Goal: Communication & Community: Answer question/provide support

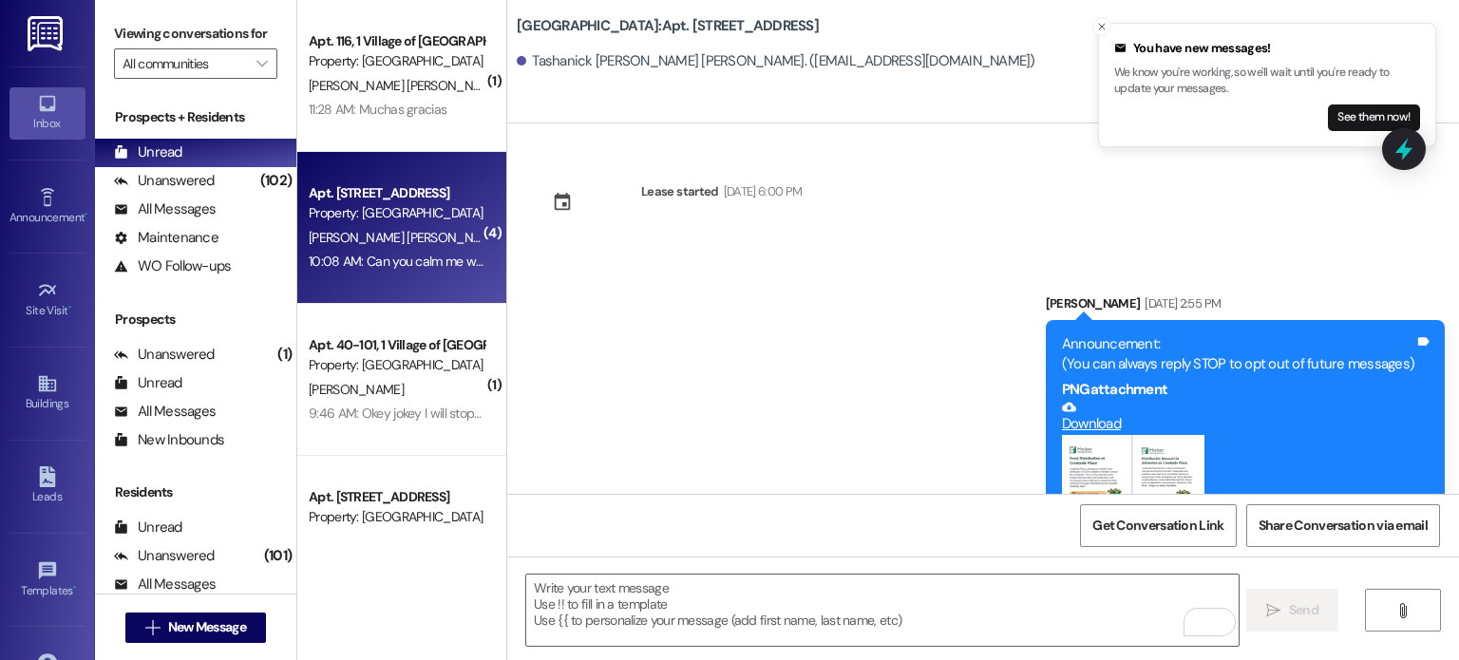
scroll to position [10893, 0]
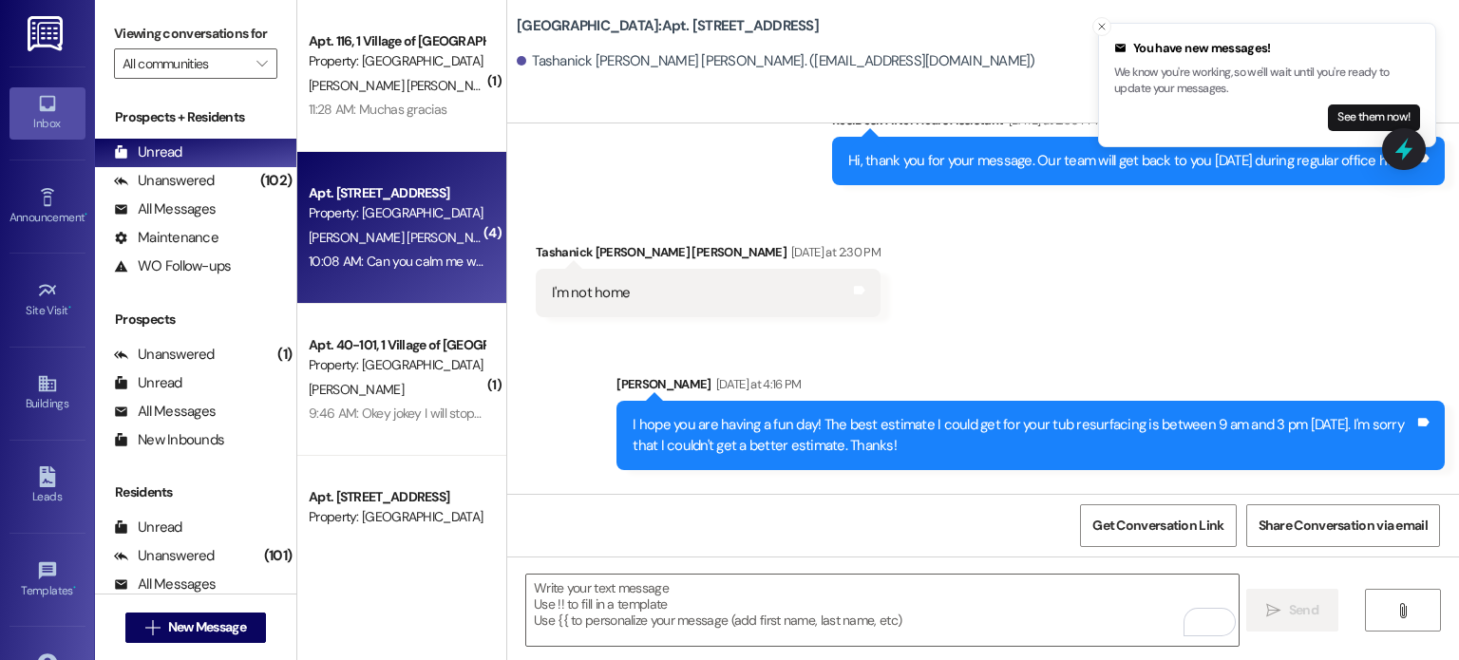
click at [38, 24] on img at bounding box center [47, 33] width 39 height 35
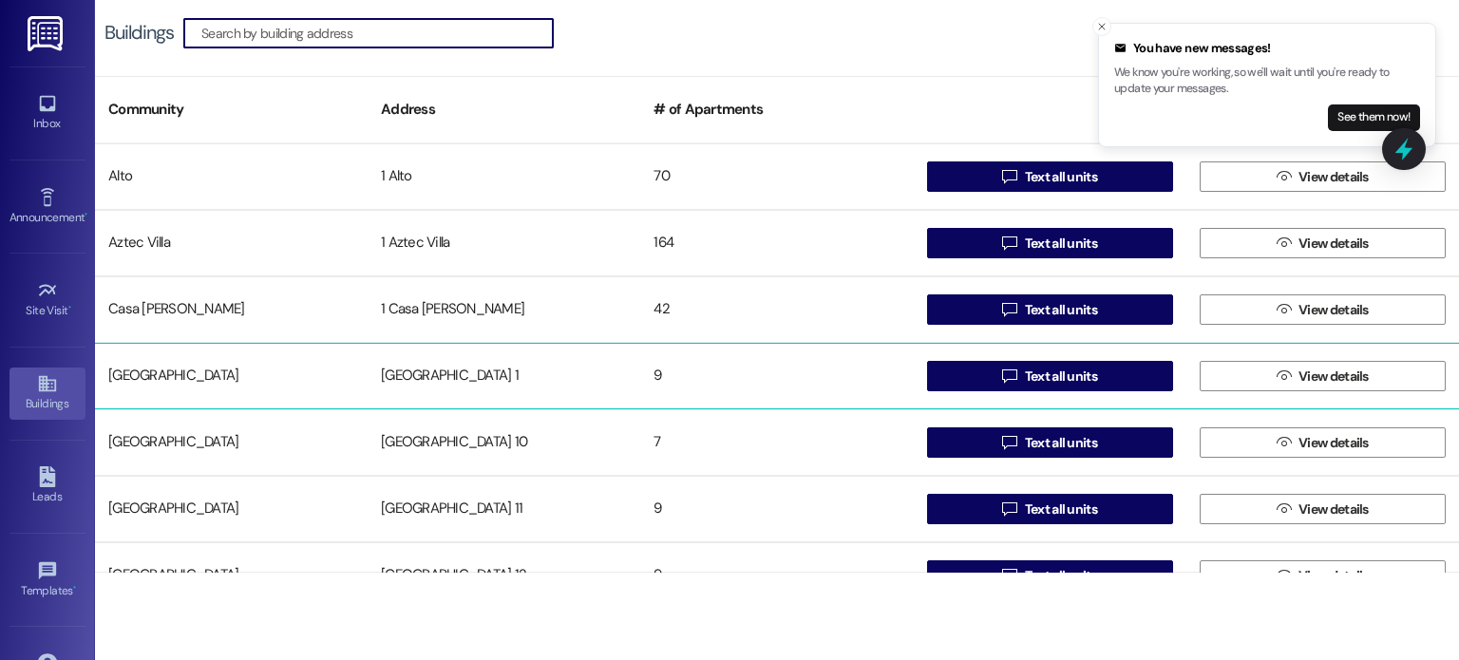
scroll to position [190, 0]
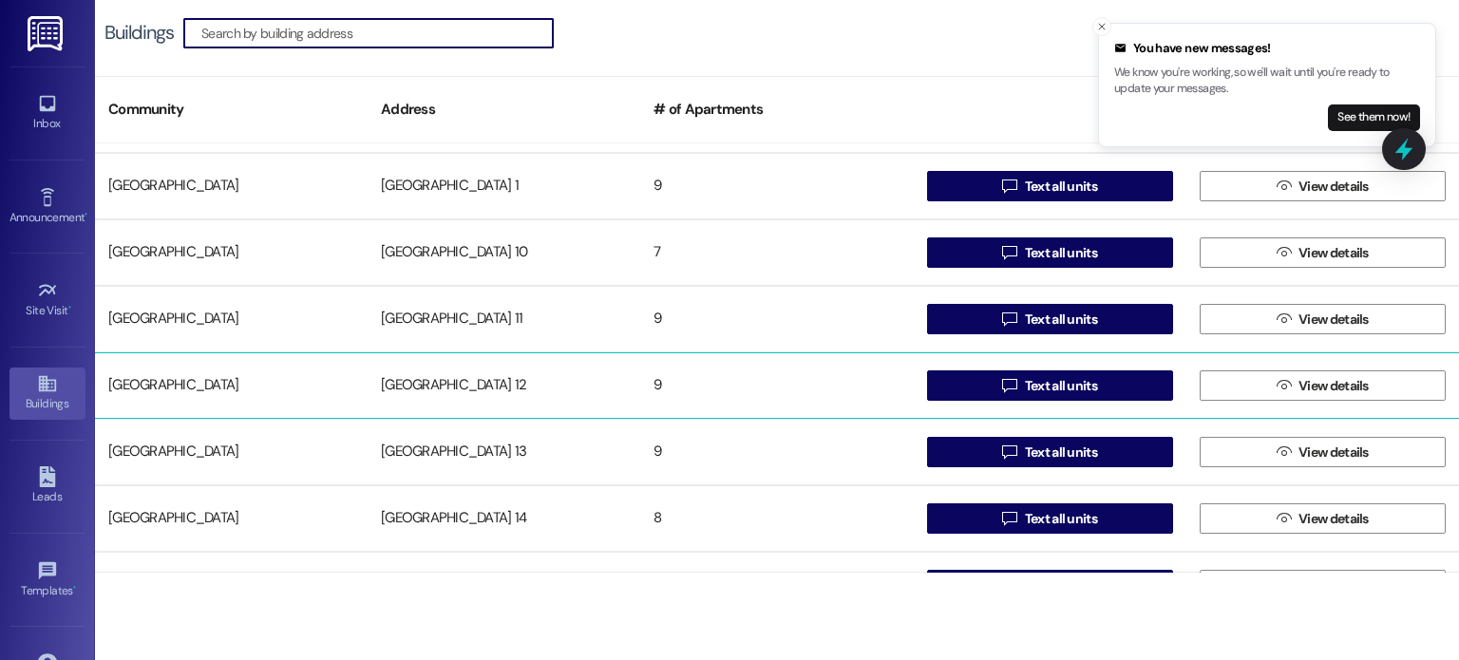
click at [463, 379] on div "[GEOGRAPHIC_DATA] 12" at bounding box center [504, 386] width 273 height 38
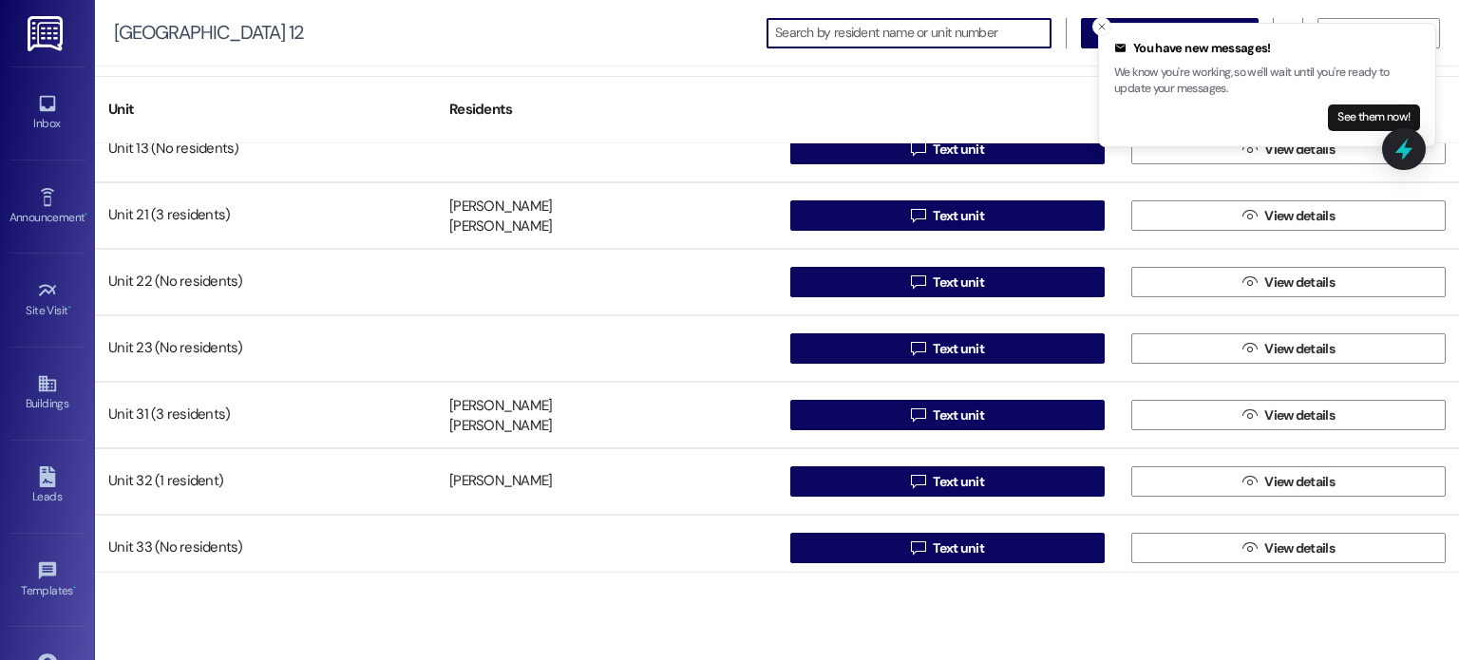
scroll to position [169, 0]
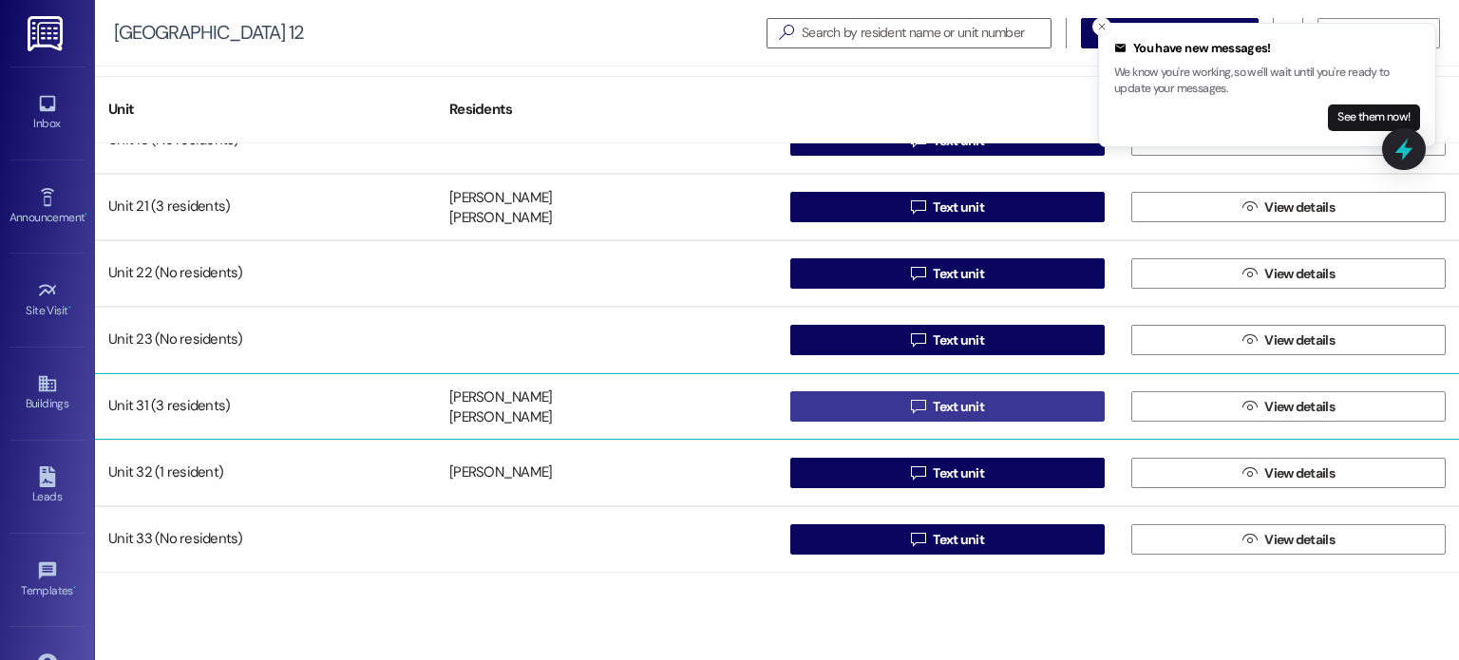
click at [851, 404] on button " Text unit" at bounding box center [947, 406] width 314 height 30
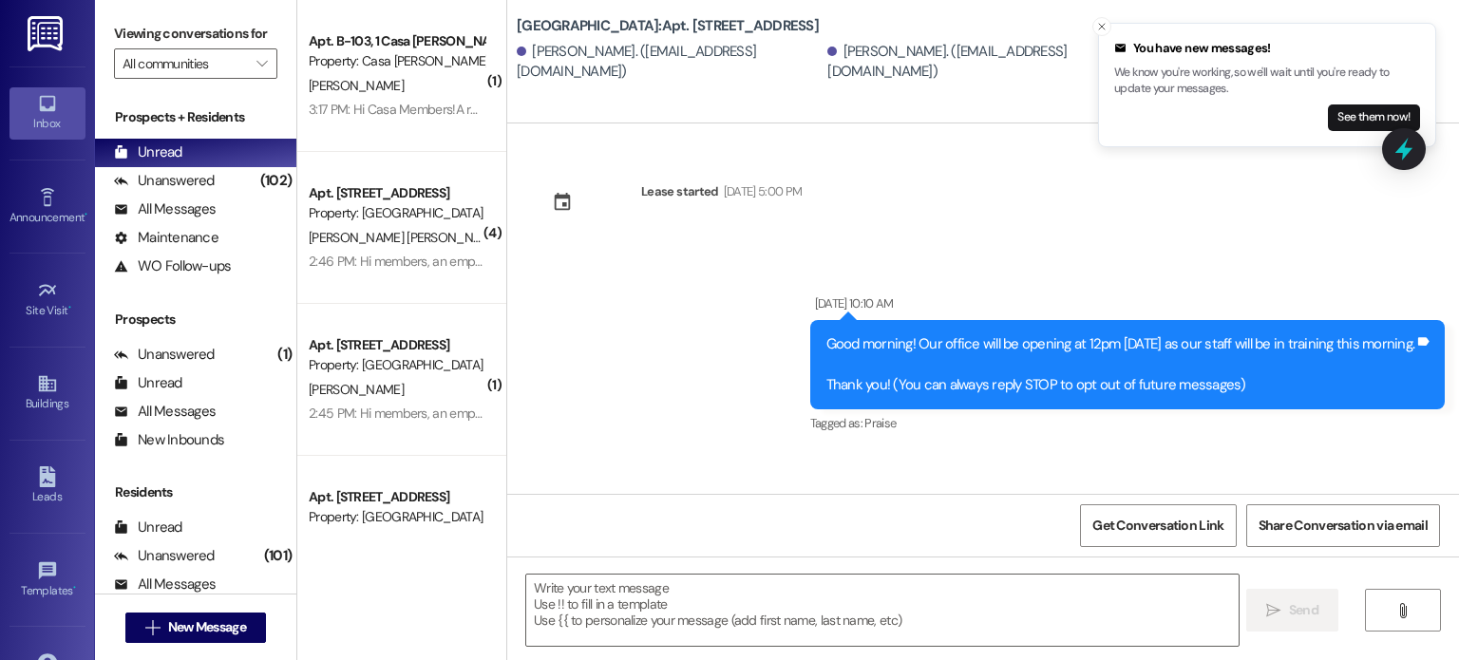
scroll to position [13530, 0]
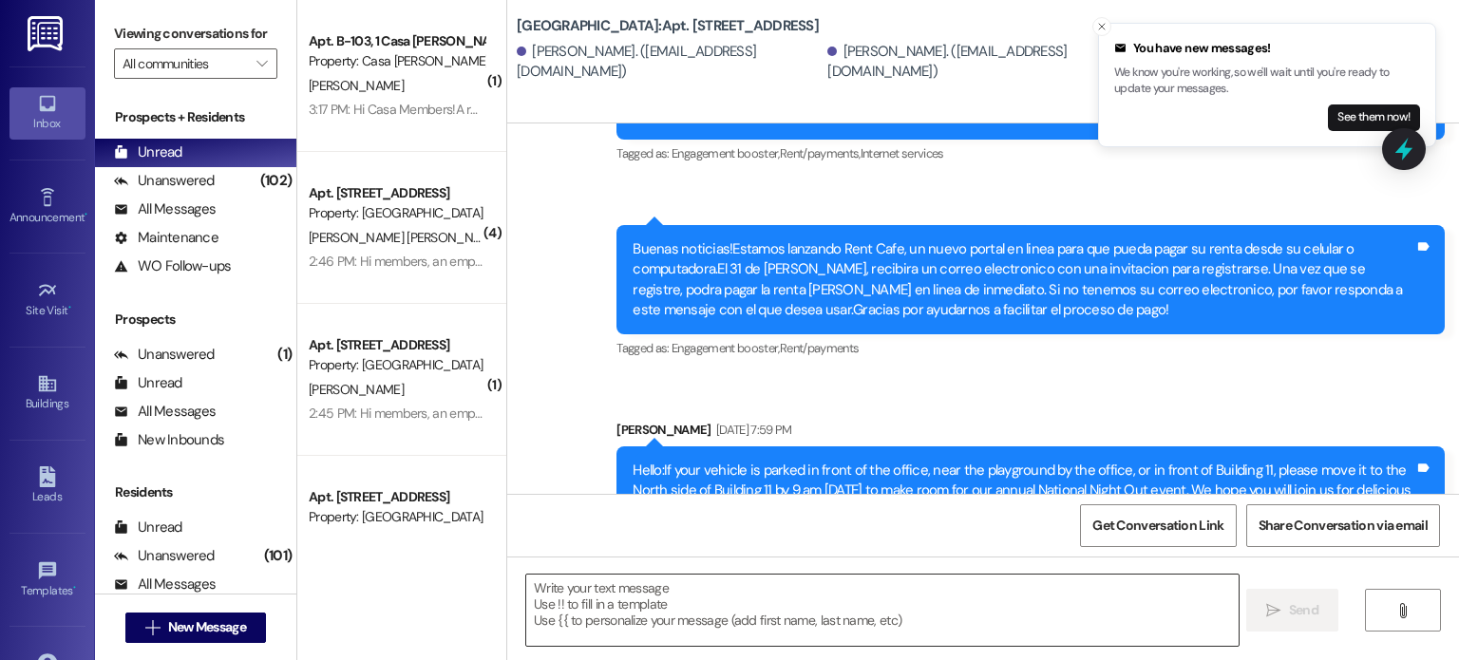
click at [581, 578] on textarea at bounding box center [881, 610] width 711 height 71
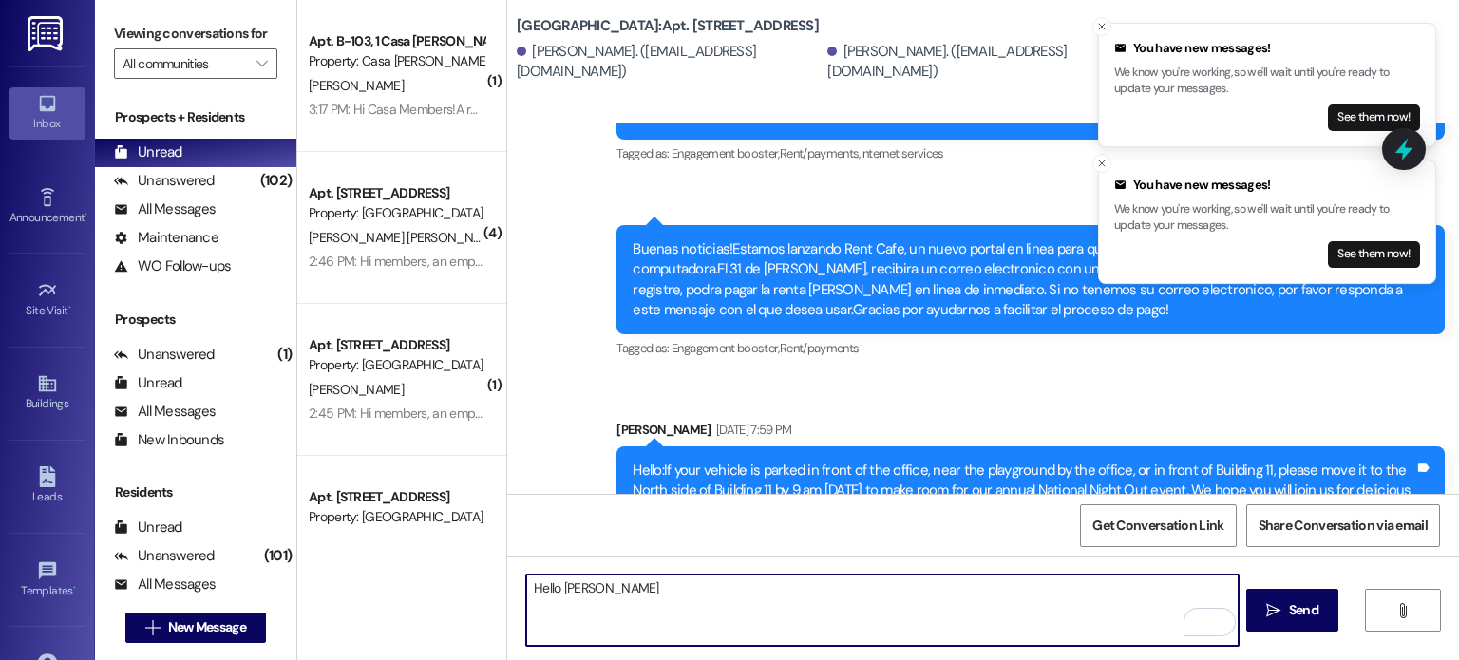
drag, startPoint x: 589, startPoint y: 591, endPoint x: 550, endPoint y: 598, distance: 39.7
click at [550, 598] on textarea "Hello [PERSON_NAME]" at bounding box center [881, 610] width 711 height 71
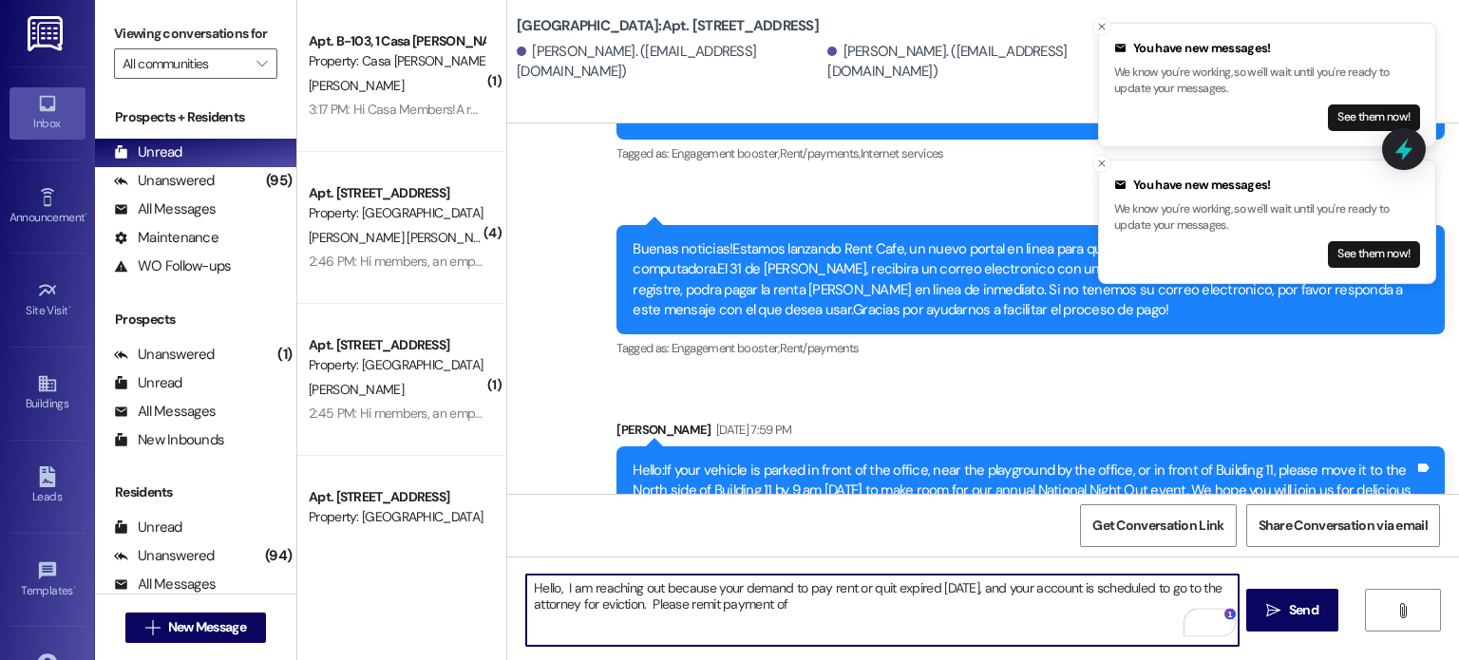
click at [802, 604] on textarea "Hello, I am reaching out because your demand to pay rent or quit expired [DATE]…" at bounding box center [881, 610] width 711 height 71
click at [1155, 599] on textarea "Hello, I am reaching out because your demand to pay rent or quit expired [DATE]…" at bounding box center [881, 610] width 711 height 71
click at [1152, 603] on textarea "Hello, I am reaching out because your demand to pay rent or quit expired [DATE]…" at bounding box center [881, 610] width 711 height 71
click at [645, 599] on textarea "Hello, I am reaching out because your demand to pay rent or quit expired [DATE]…" at bounding box center [881, 610] width 711 height 71
drag, startPoint x: 741, startPoint y: 615, endPoint x: 521, endPoint y: 592, distance: 221.5
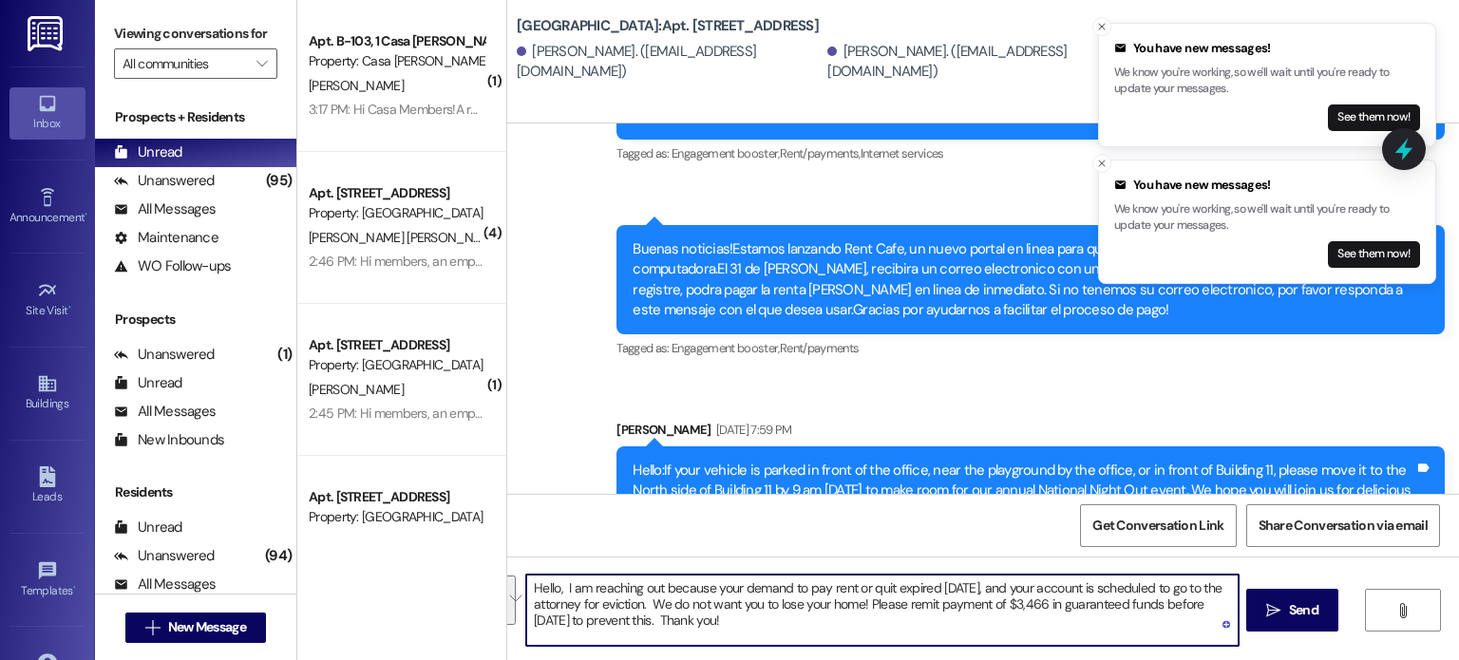
click at [517, 589] on div "Hello, I am reaching out because your demand to pay rent or quit expired [DATE]…" at bounding box center [983, 628] width 952 height 142
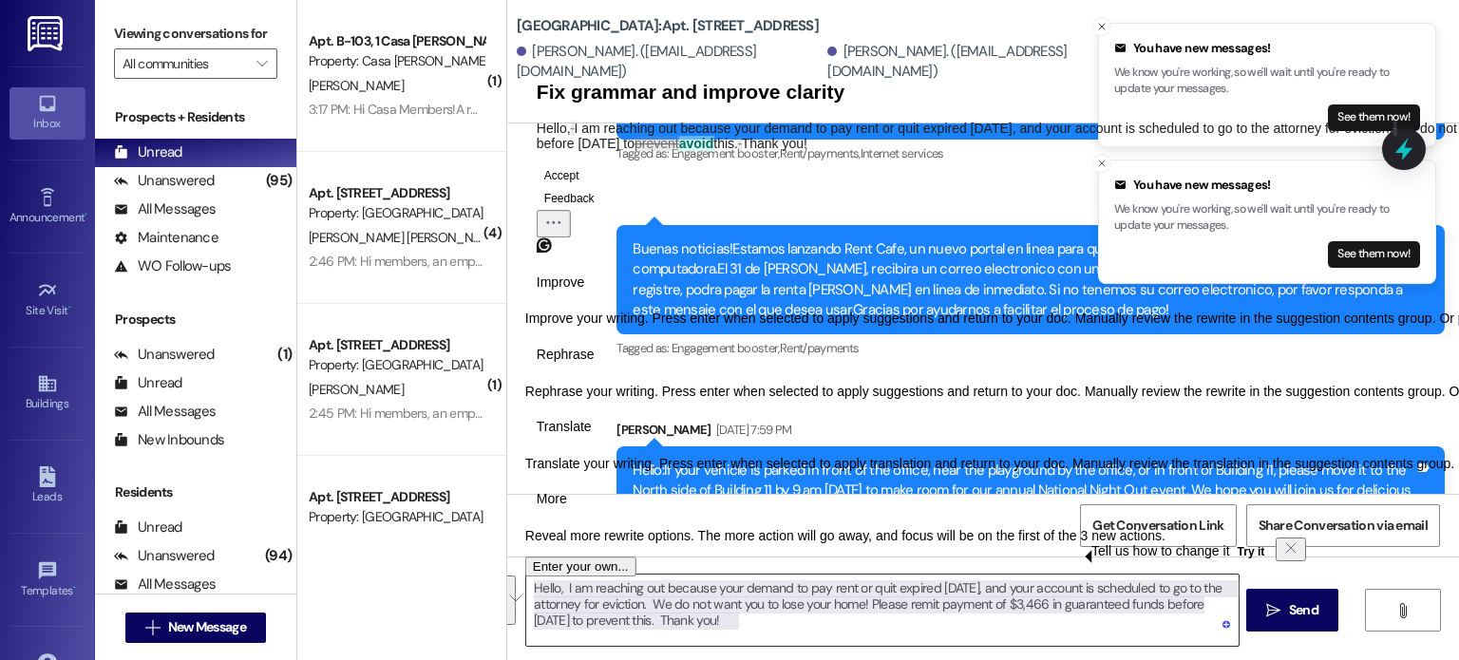
click at [648, 620] on textarea "Hello, I am reaching out because your demand to pay rent or quit expired [DATE]…" at bounding box center [881, 610] width 711 height 71
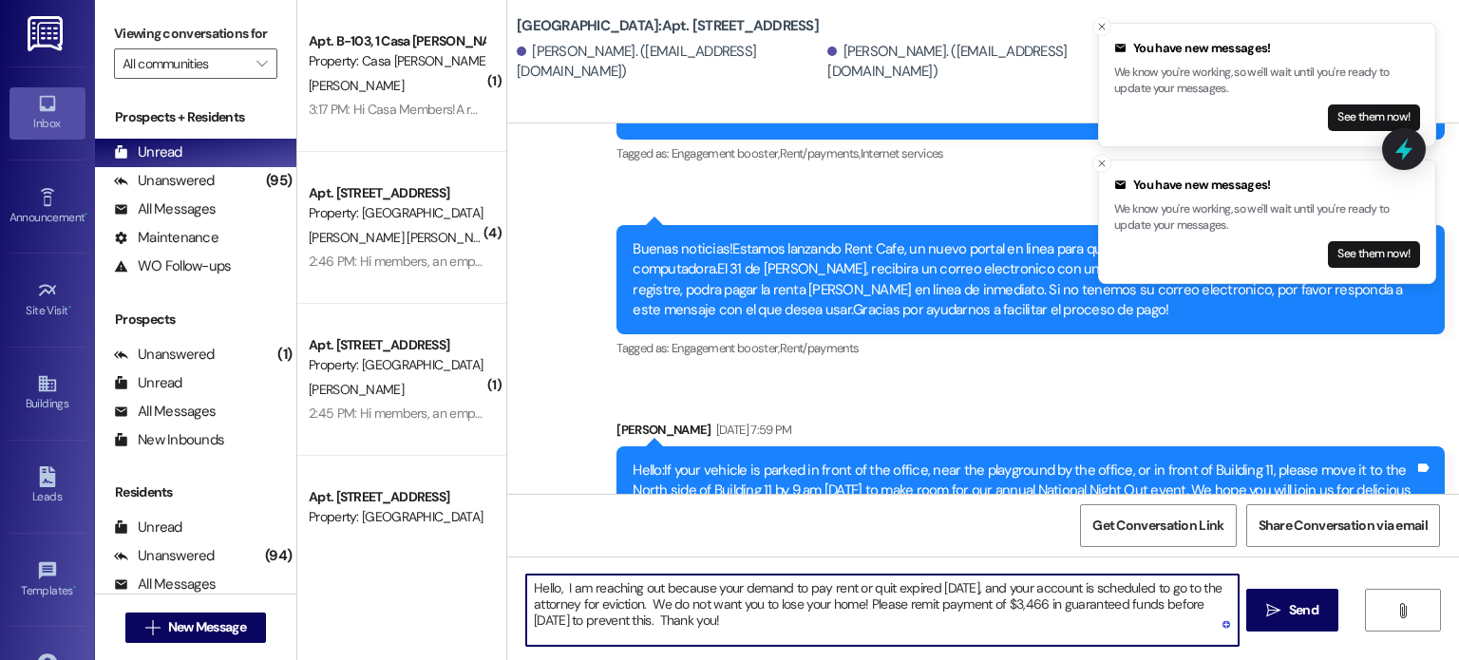
drag, startPoint x: 639, startPoint y: 617, endPoint x: 593, endPoint y: 626, distance: 47.3
click at [593, 626] on textarea "Hello, I am reaching out because your demand to pay rent or quit expired [DATE]…" at bounding box center [881, 610] width 711 height 71
drag, startPoint x: 730, startPoint y: 620, endPoint x: 483, endPoint y: 590, distance: 248.8
click at [483, 590] on div "( 1 ) Apt. B-103, 1 Casa [PERSON_NAME] Property: Casa [PERSON_NAME] [PERSON_NAM…" at bounding box center [878, 330] width 1162 height 660
type textarea "Hello, I am reaching out because your demand to pay rent or quit expired [DATE]…"
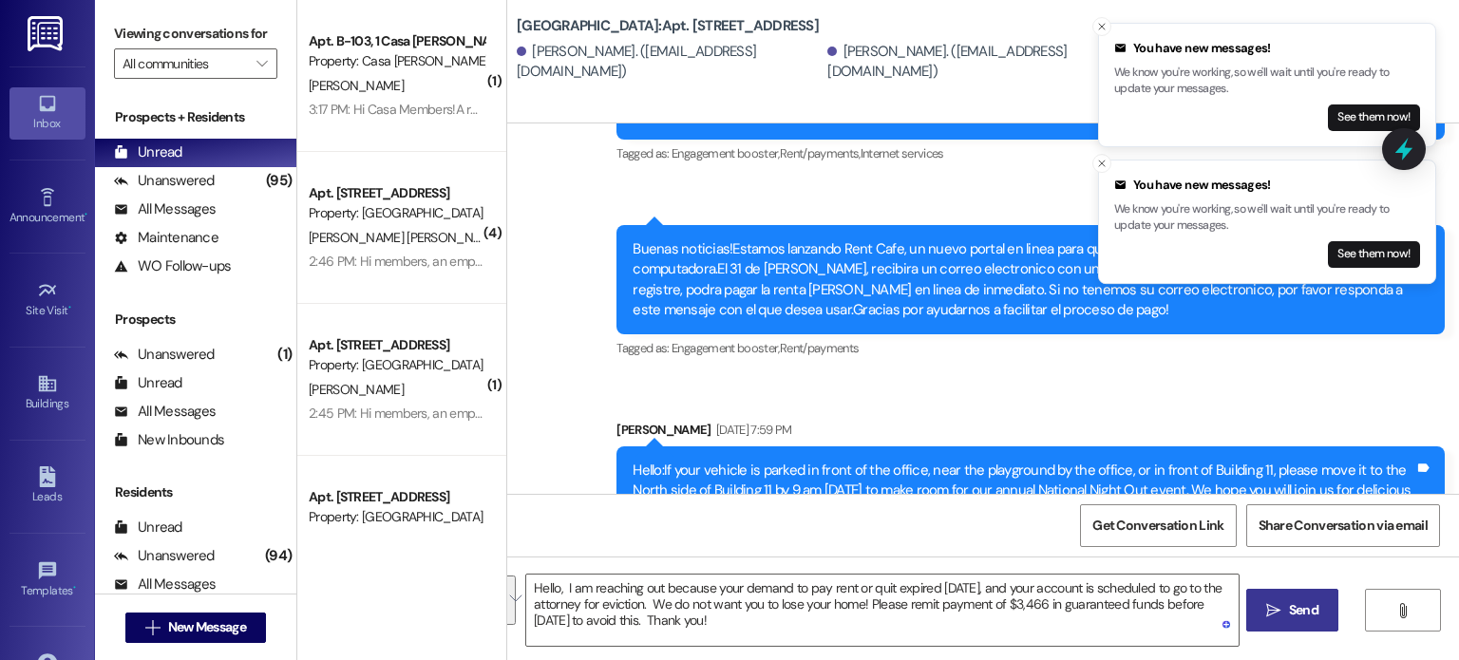
click at [1279, 595] on button " Send" at bounding box center [1292, 610] width 92 height 43
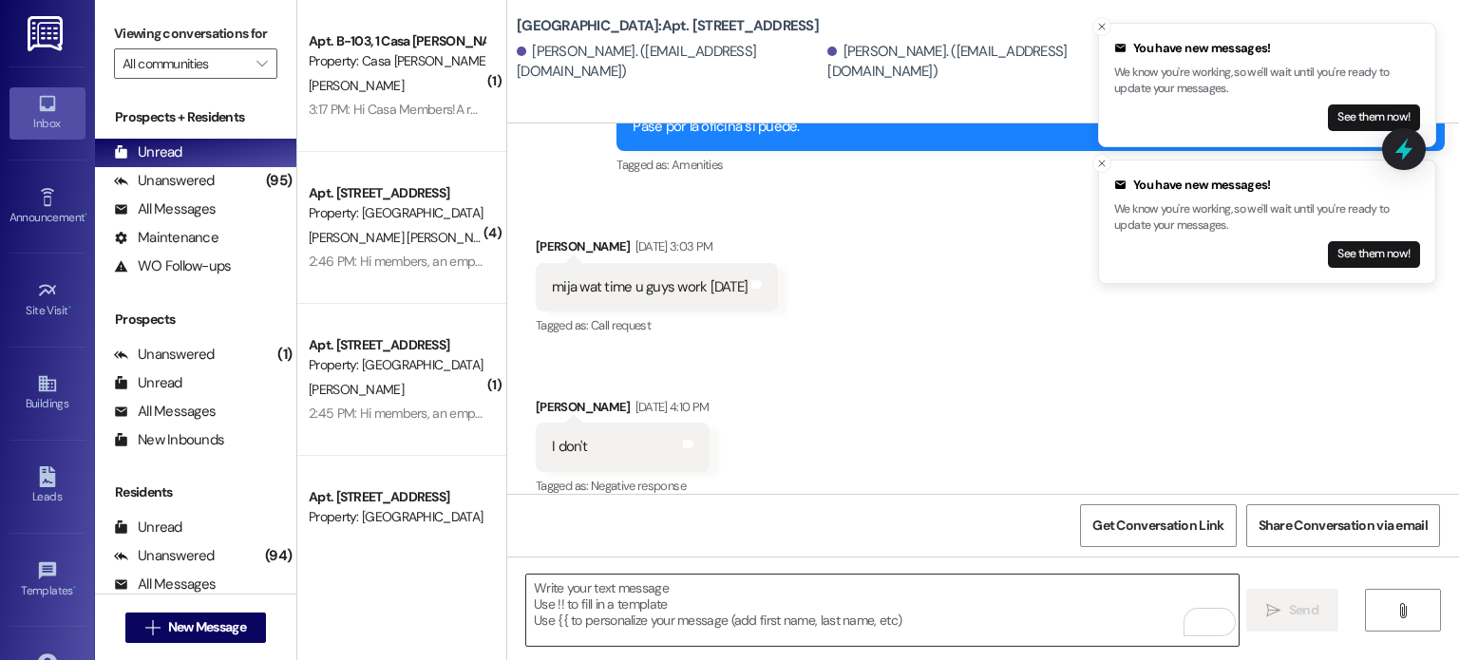
scroll to position [3976, 0]
click at [40, 29] on img at bounding box center [47, 33] width 39 height 35
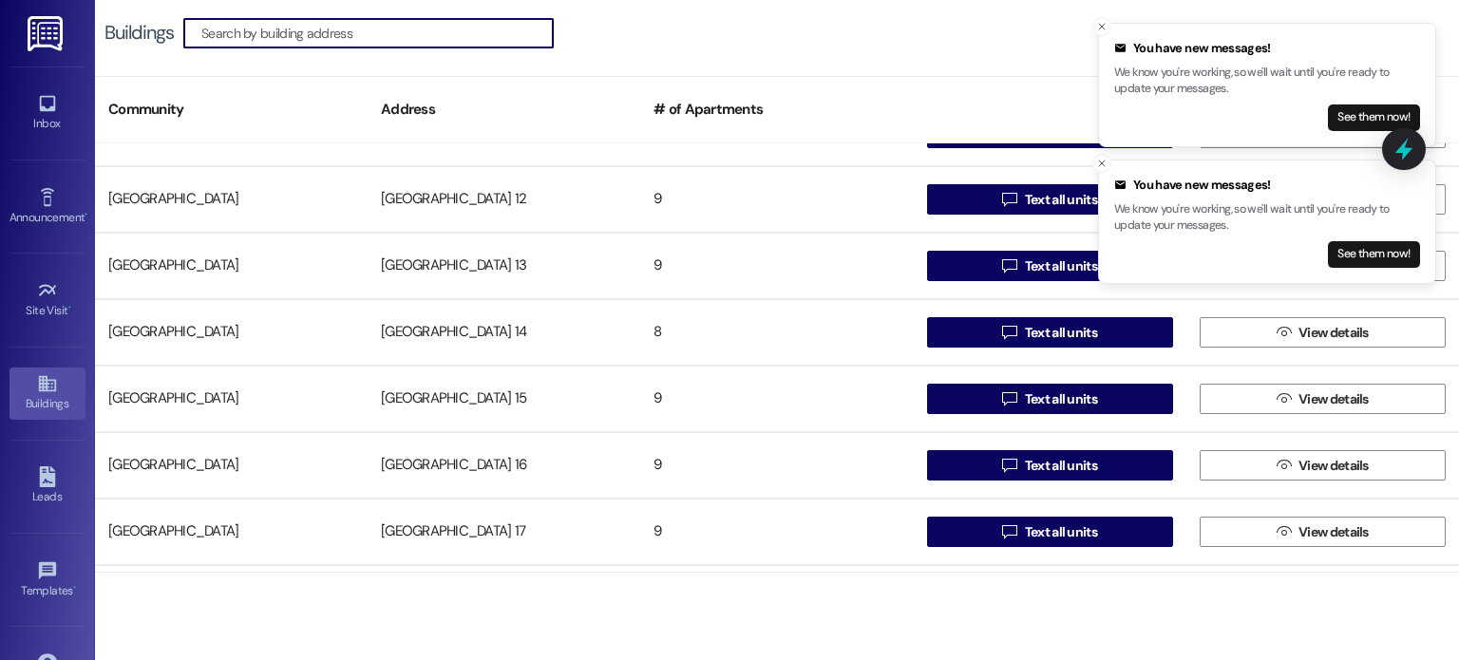
scroll to position [380, 0]
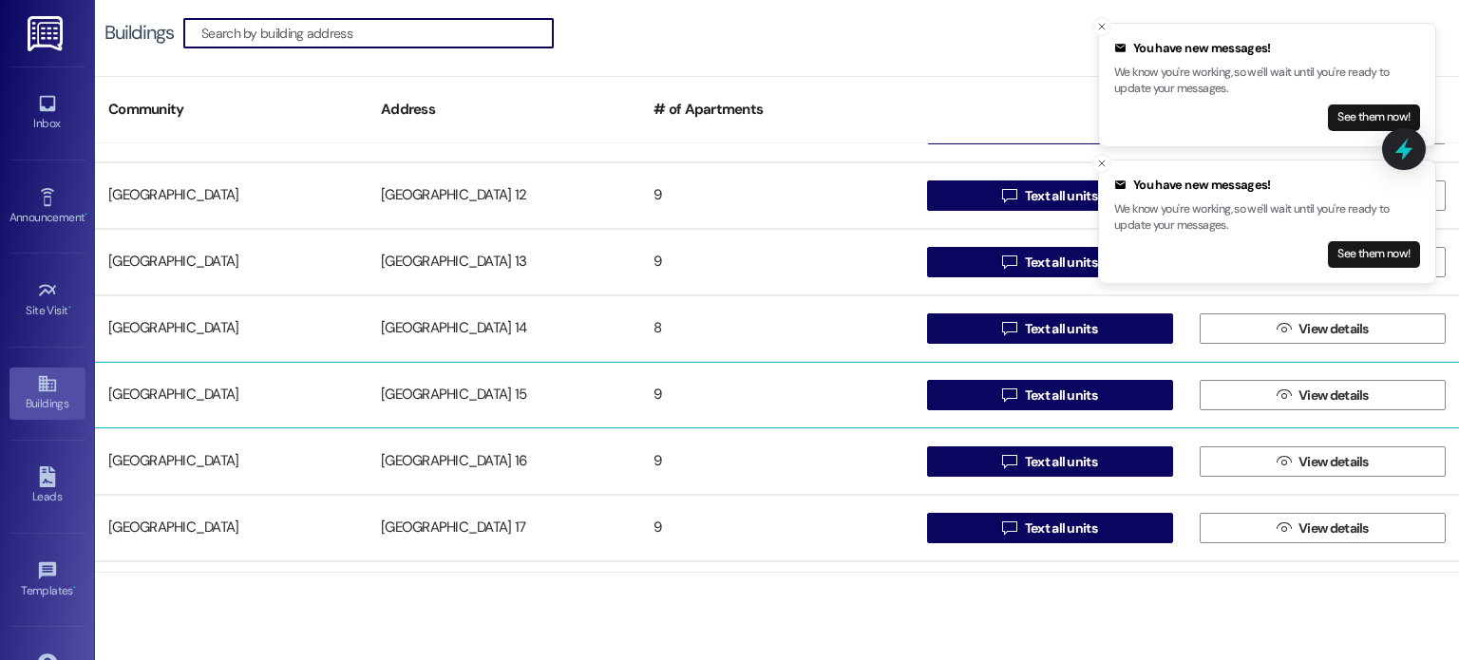
click at [469, 389] on div "[GEOGRAPHIC_DATA] 15" at bounding box center [504, 395] width 273 height 38
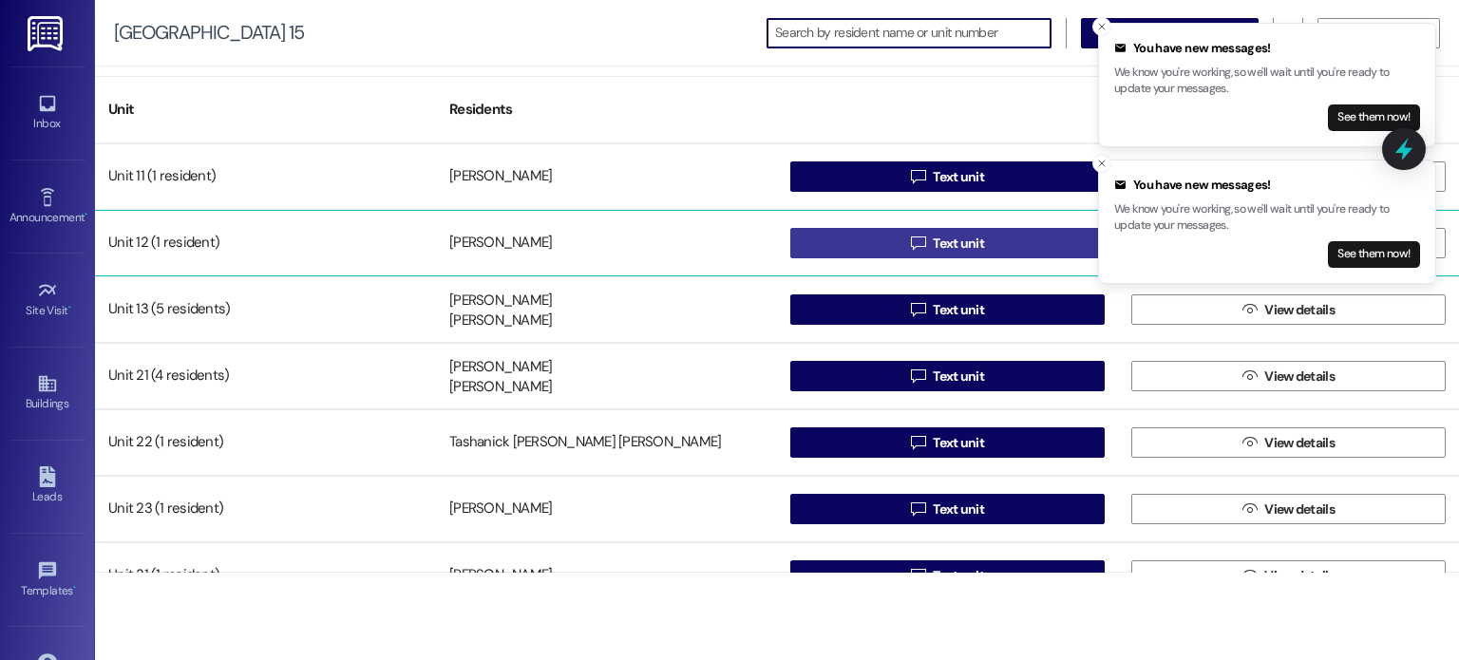
click at [848, 232] on button " Text unit" at bounding box center [947, 243] width 314 height 30
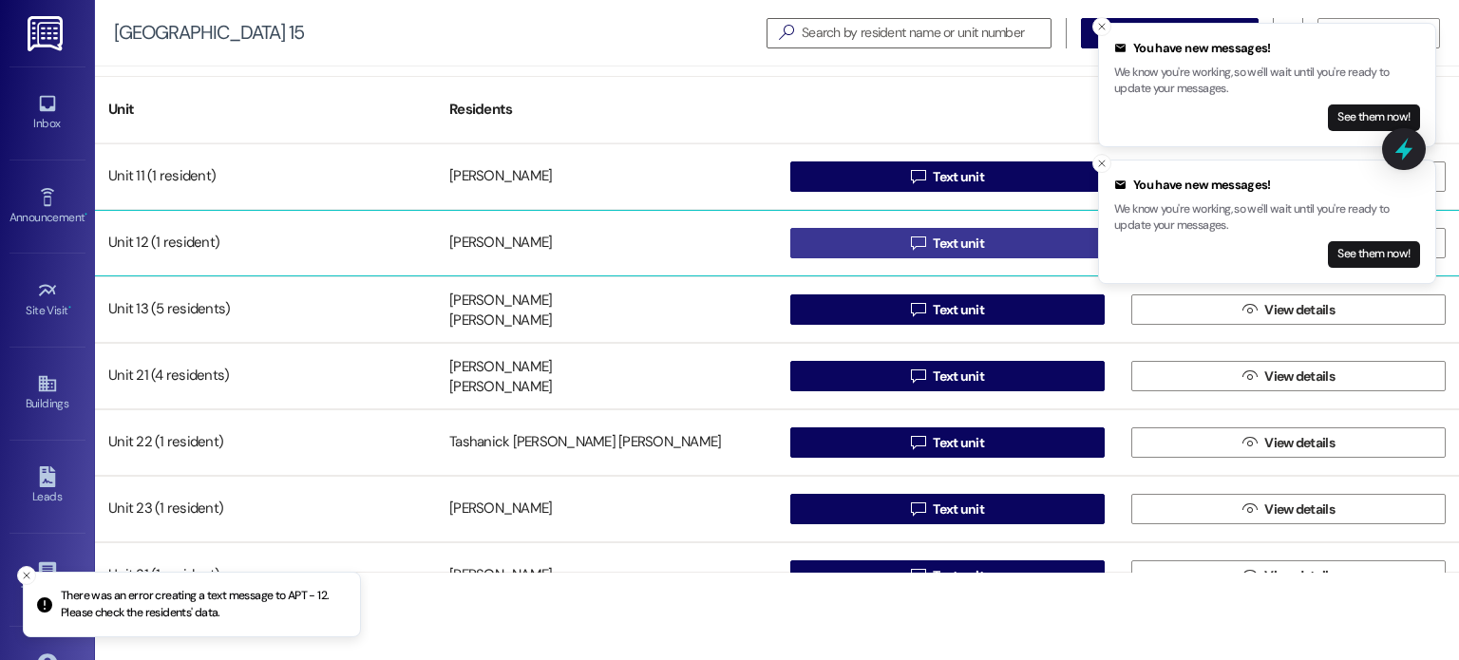
click at [845, 247] on button " Text unit" at bounding box center [947, 243] width 314 height 30
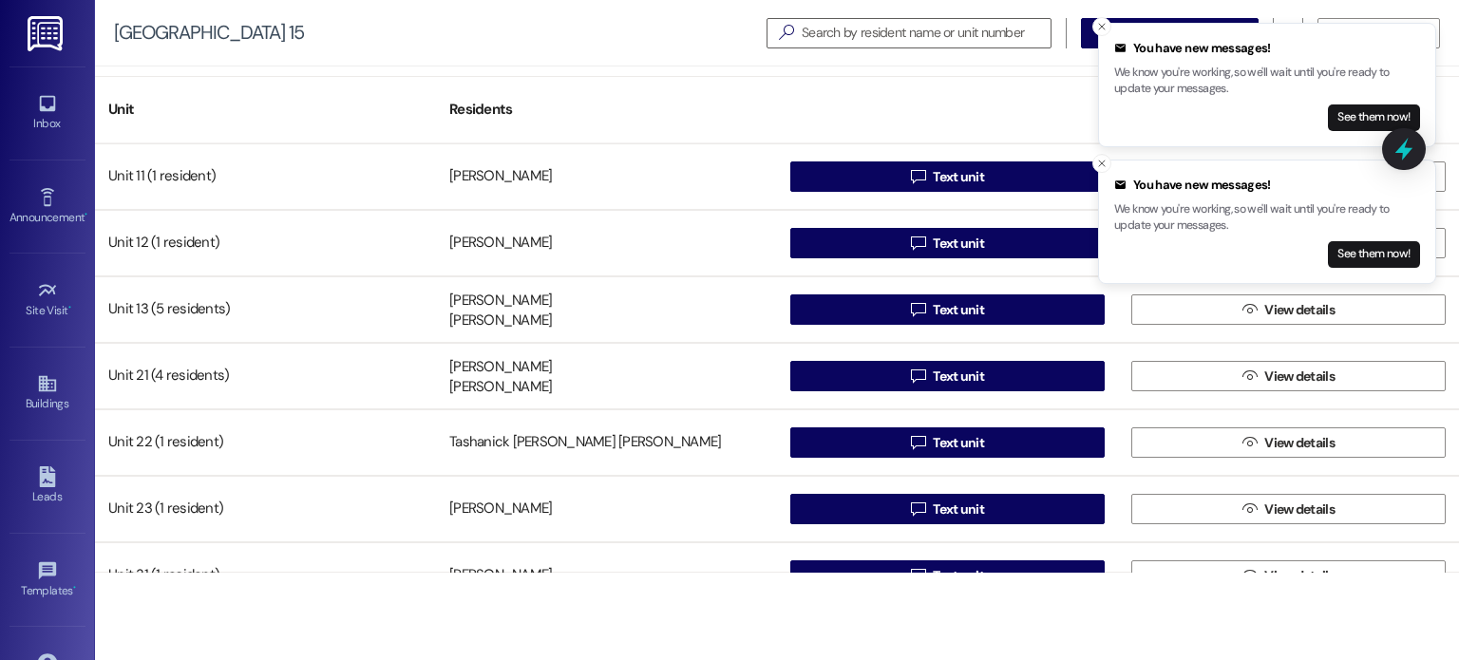
click at [29, 32] on img at bounding box center [47, 33] width 39 height 35
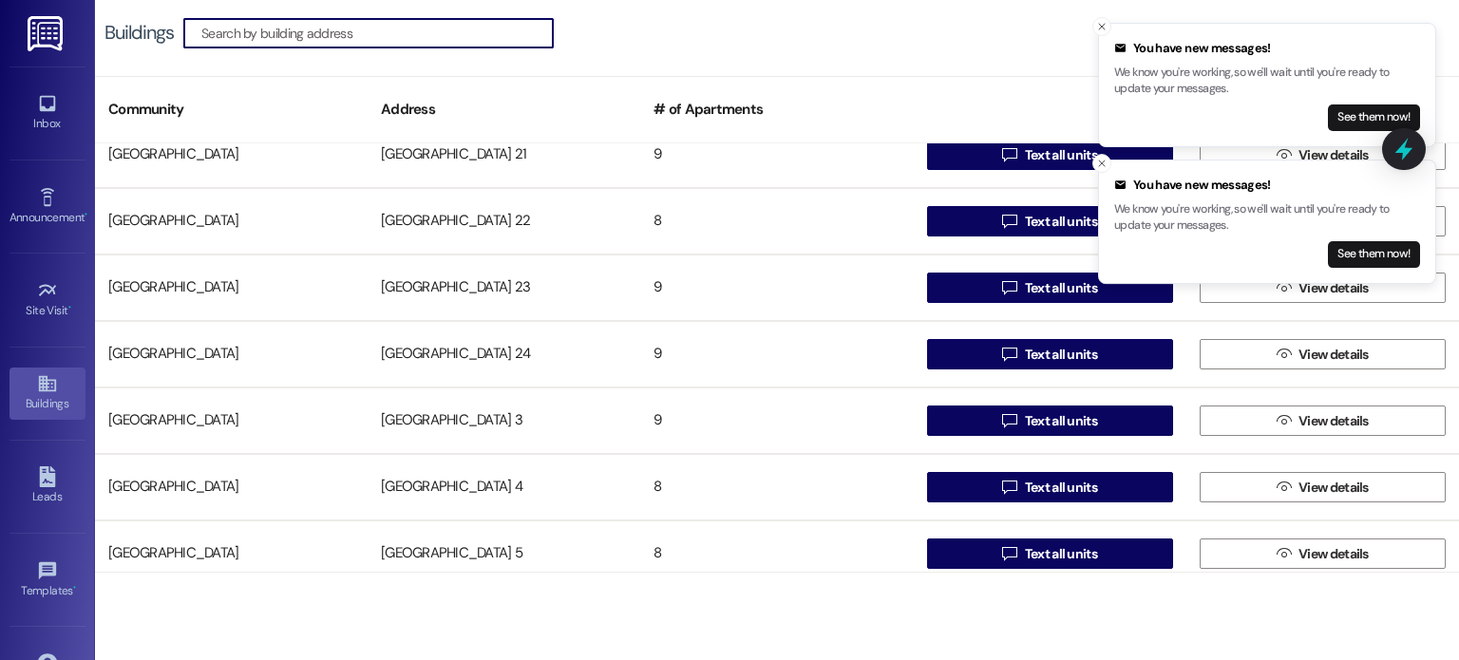
scroll to position [1045, 0]
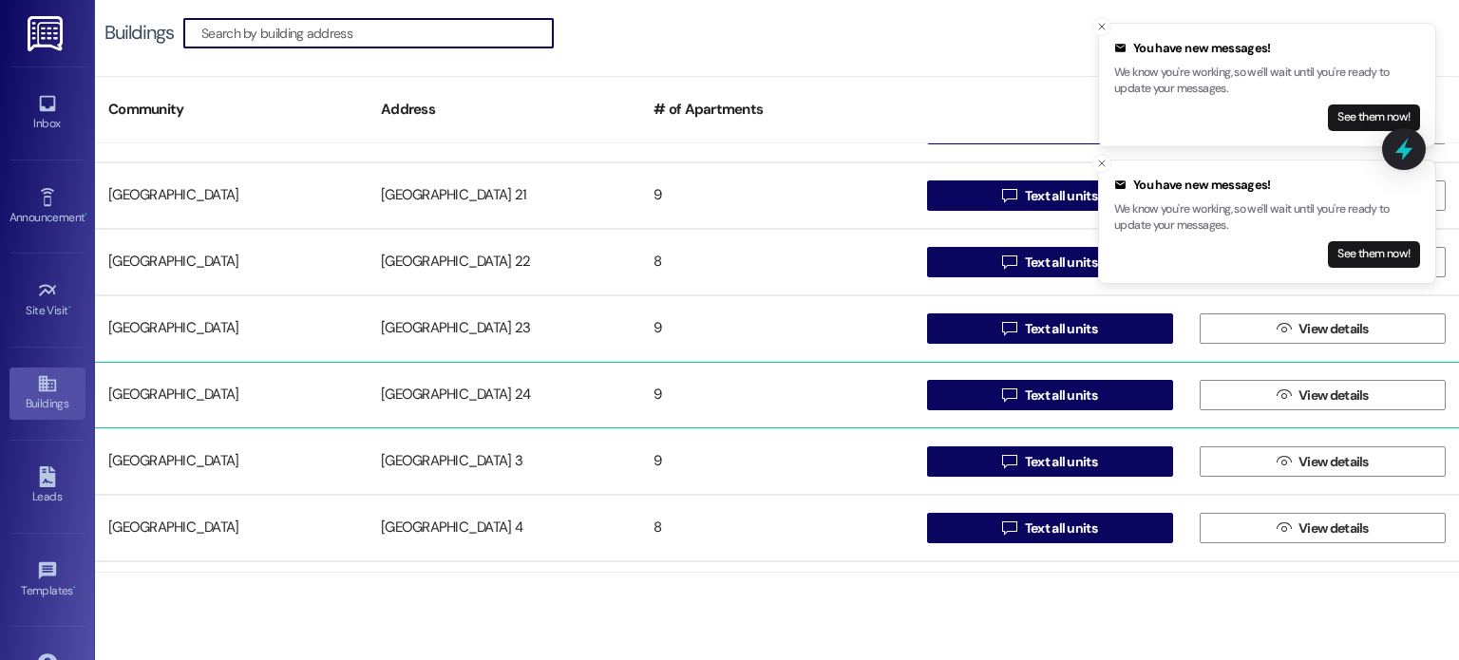
click at [471, 390] on div "[GEOGRAPHIC_DATA] 24" at bounding box center [504, 395] width 273 height 38
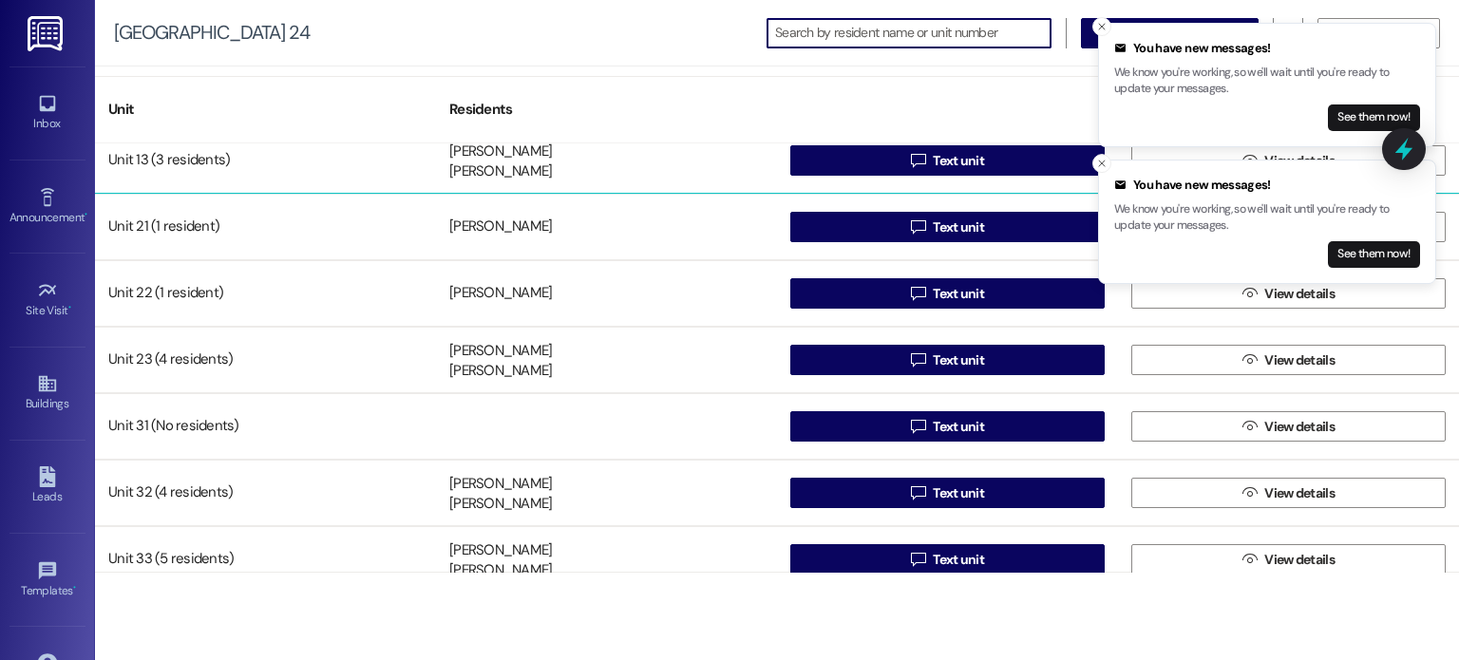
scroll to position [169, 0]
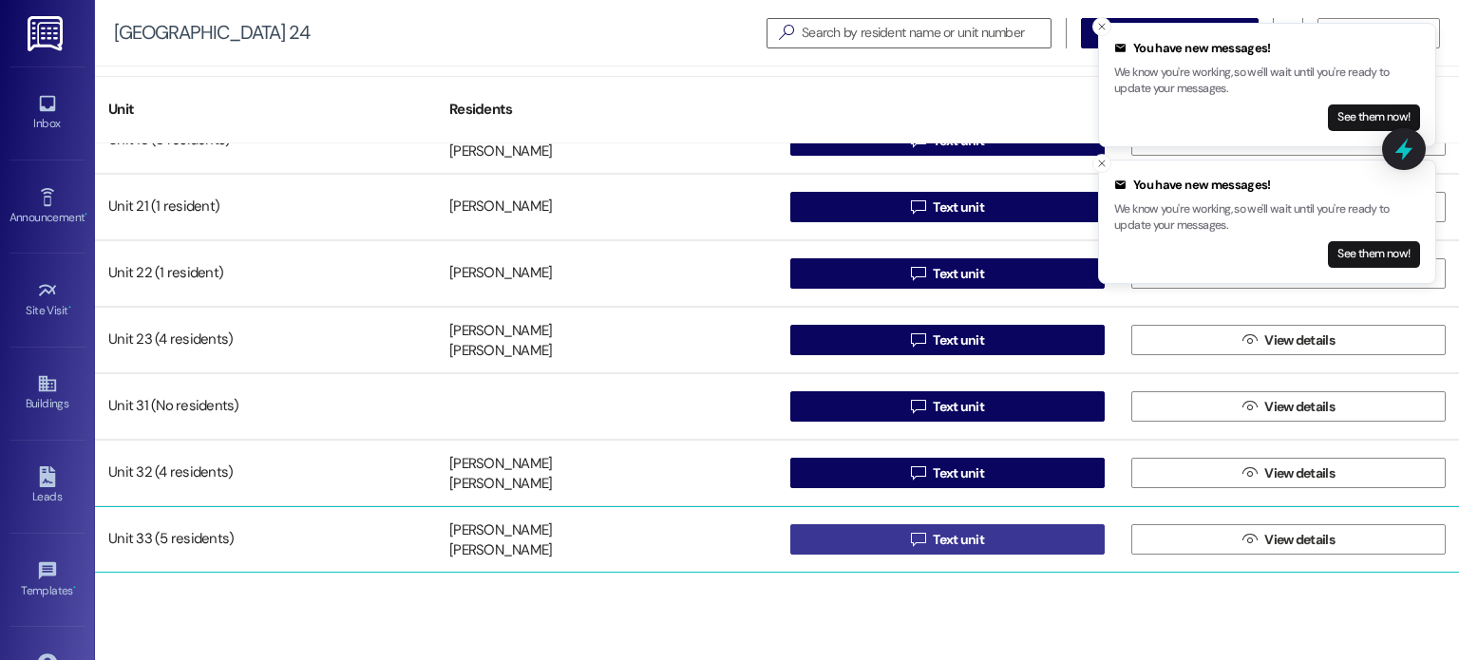
click at [870, 538] on button " Text unit" at bounding box center [947, 539] width 314 height 30
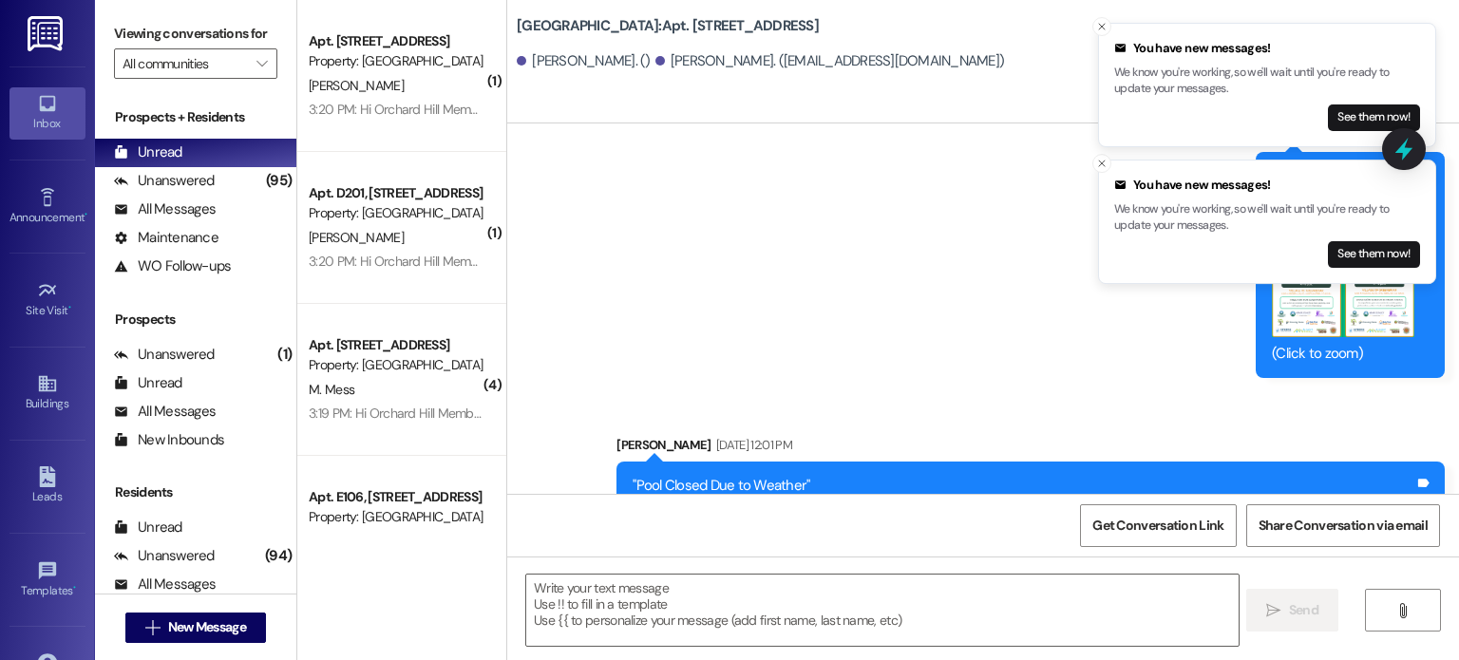
scroll to position [16987, 0]
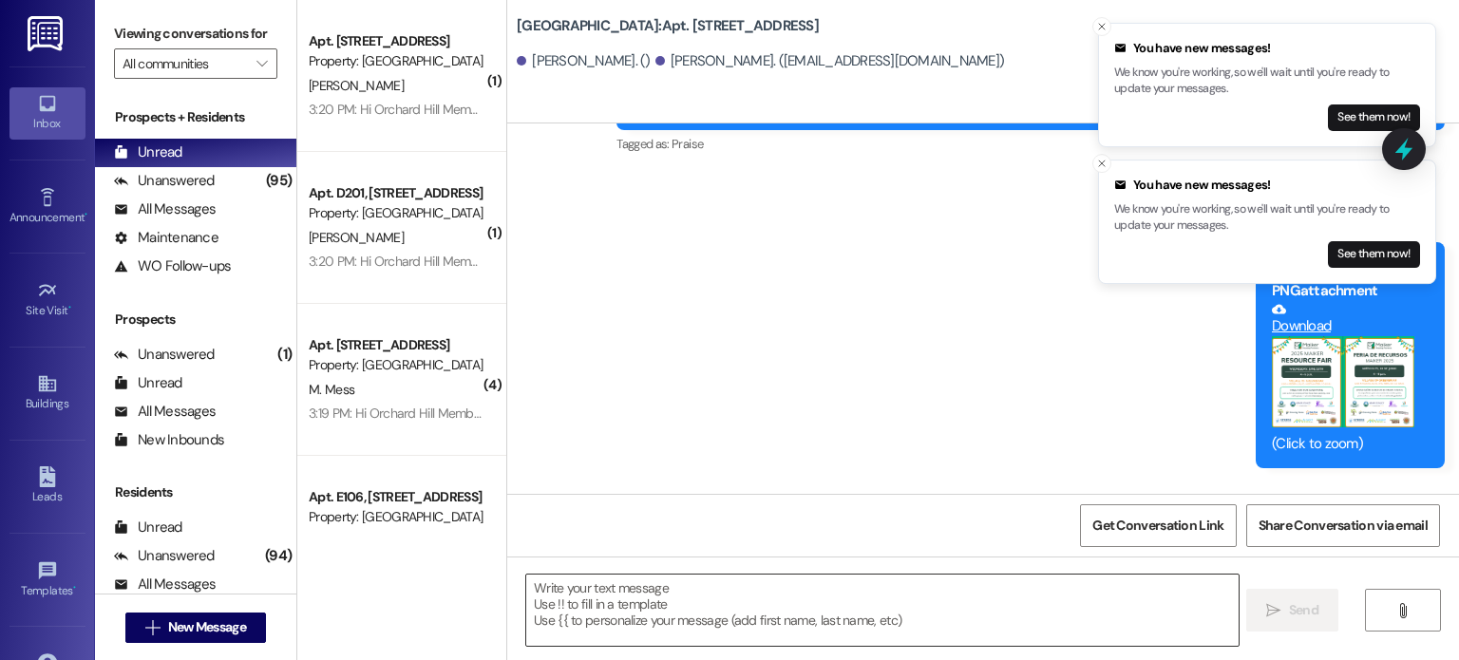
click at [615, 593] on textarea at bounding box center [881, 610] width 711 height 71
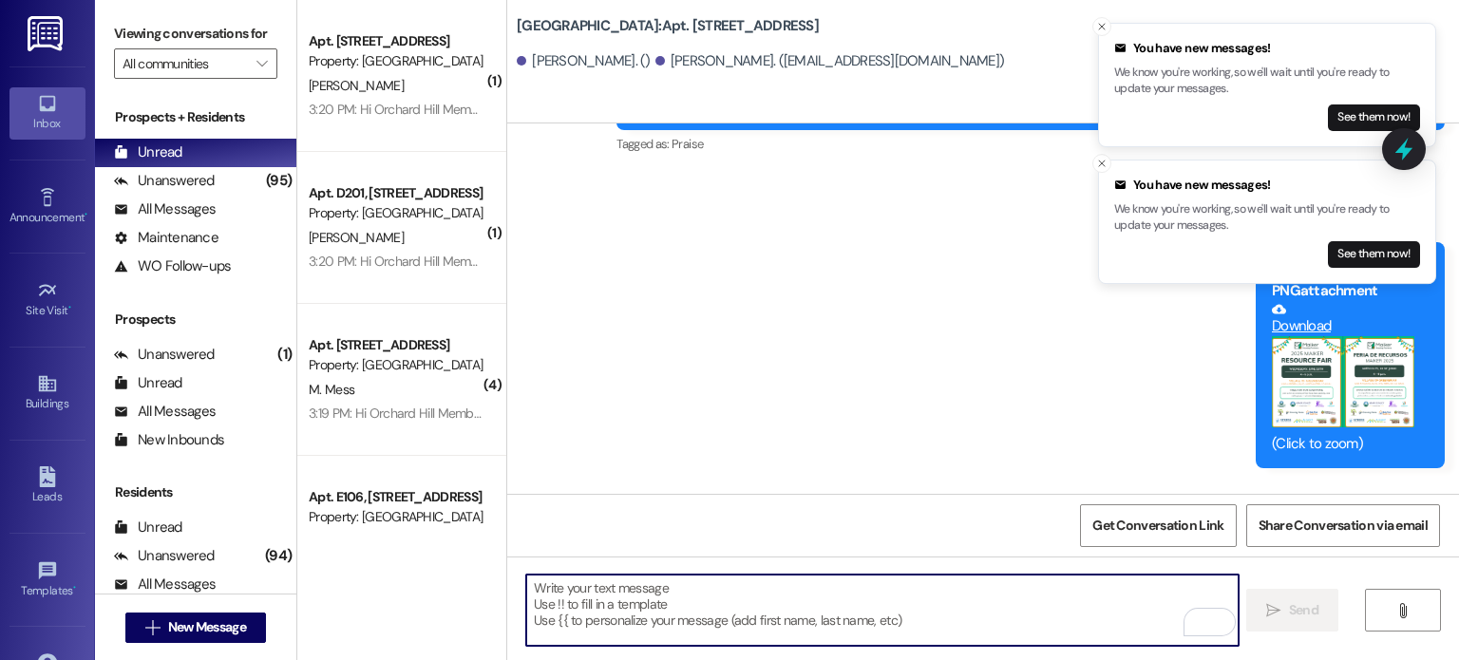
paste textarea "Hello, I am contacting you because your demand to pay rent or quit expired [DAT…"
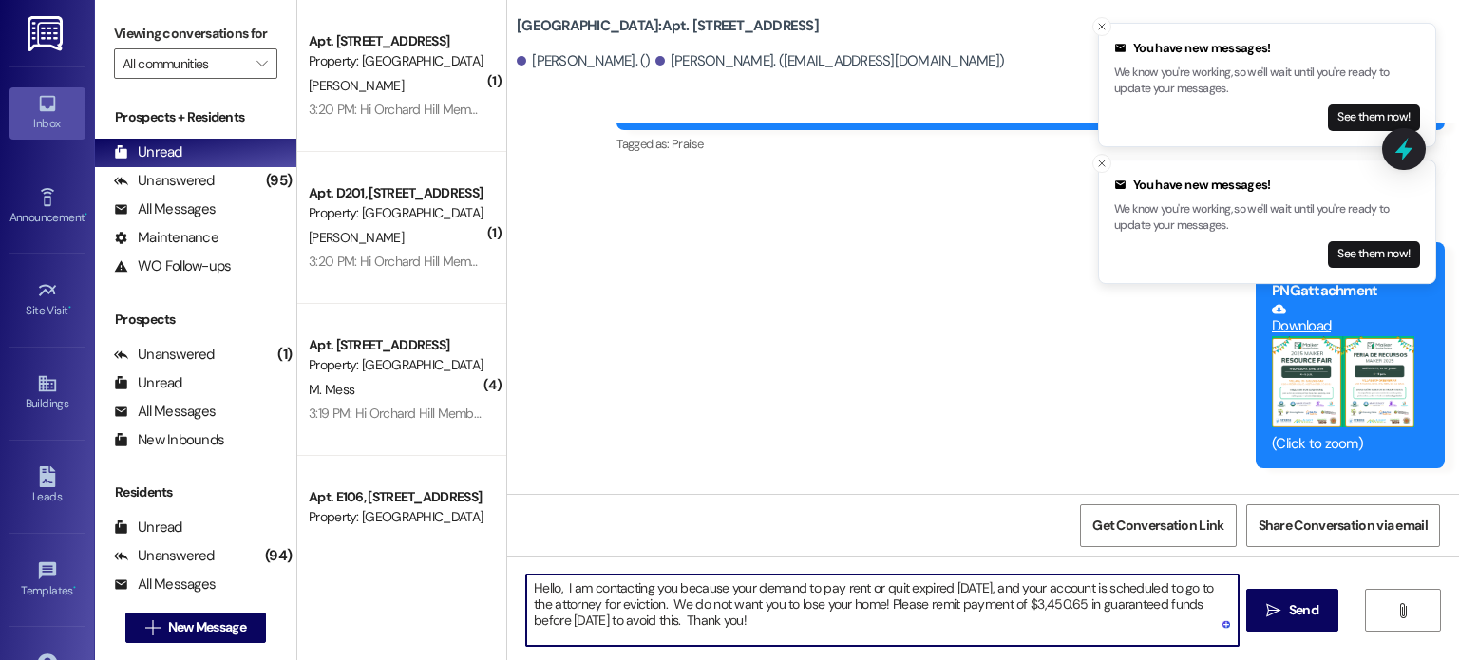
click at [1040, 603] on textarea "Hello, I am contacting you because your demand to pay rent or quit expired [DAT…" at bounding box center [881, 610] width 711 height 71
type textarea "Hello, I am contacting you because your demand to pay rent or quit expired [DAT…"
click at [1285, 615] on span "Send" at bounding box center [1303, 610] width 37 height 20
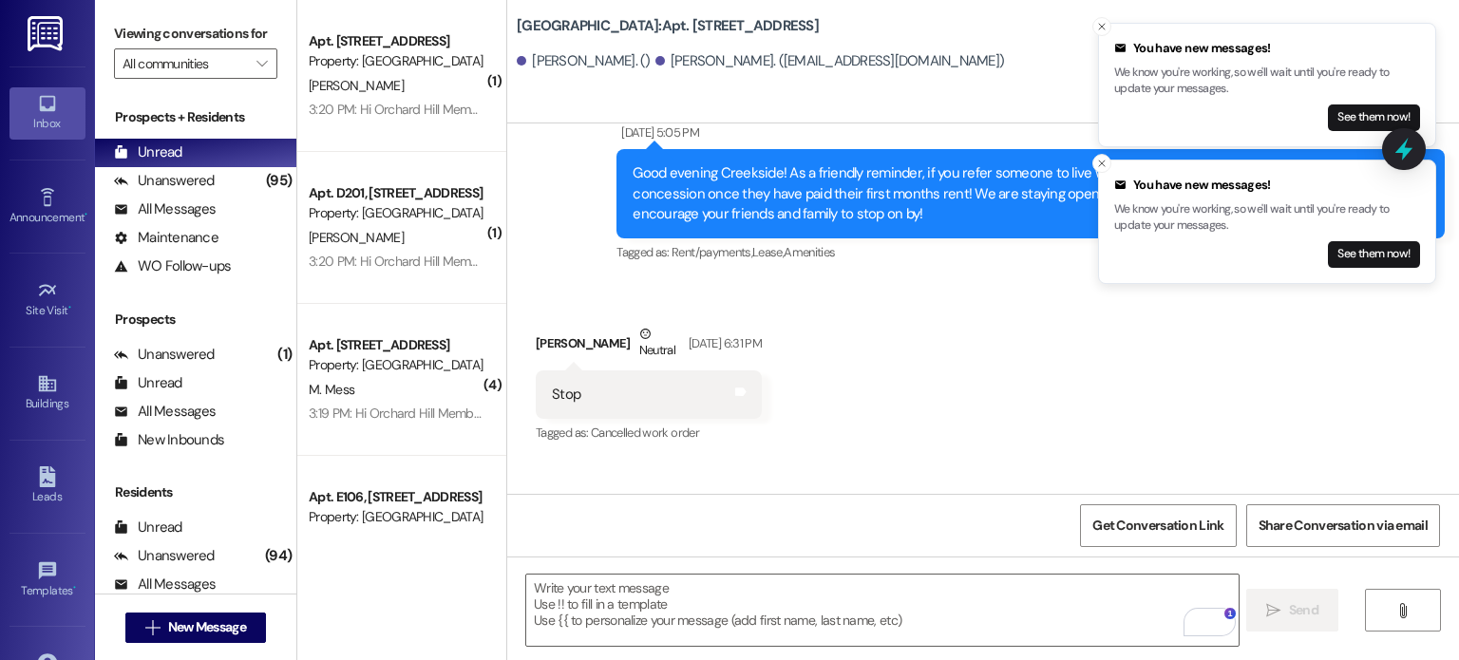
scroll to position [5136, 0]
